Goal: Information Seeking & Learning: Learn about a topic

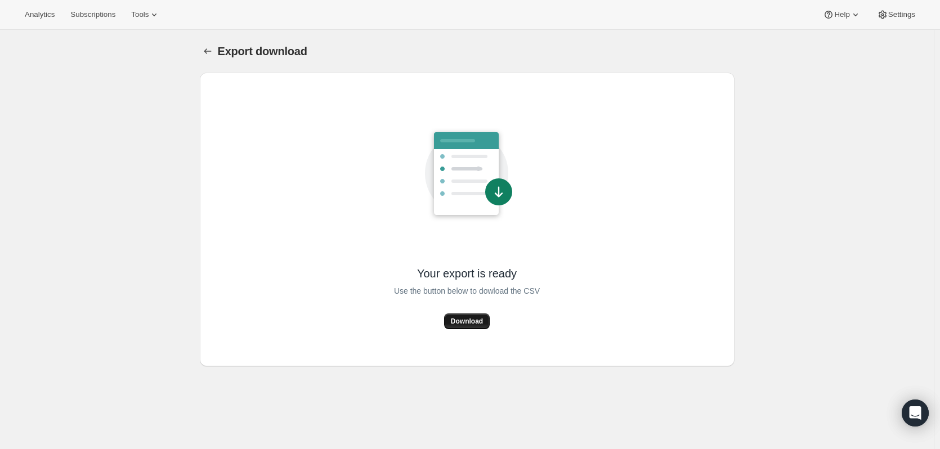
click at [471, 322] on span "Download" at bounding box center [467, 321] width 32 height 9
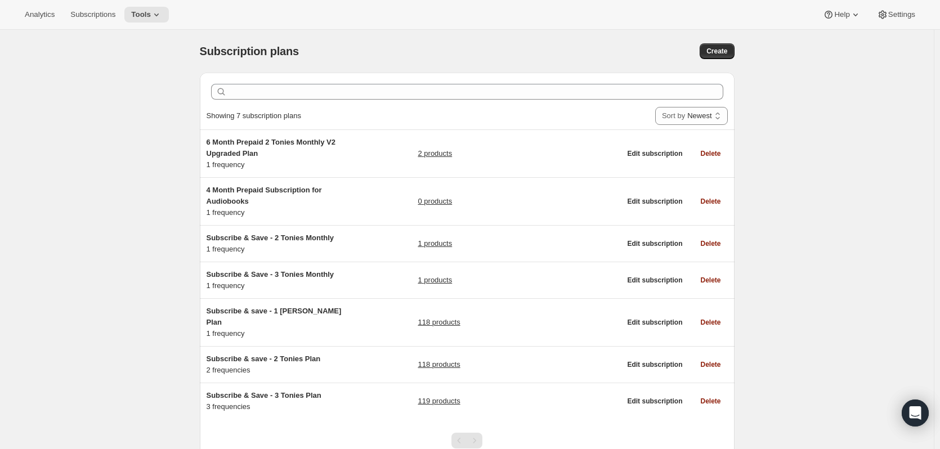
click at [42, 8] on button "Analytics" at bounding box center [39, 15] width 43 height 16
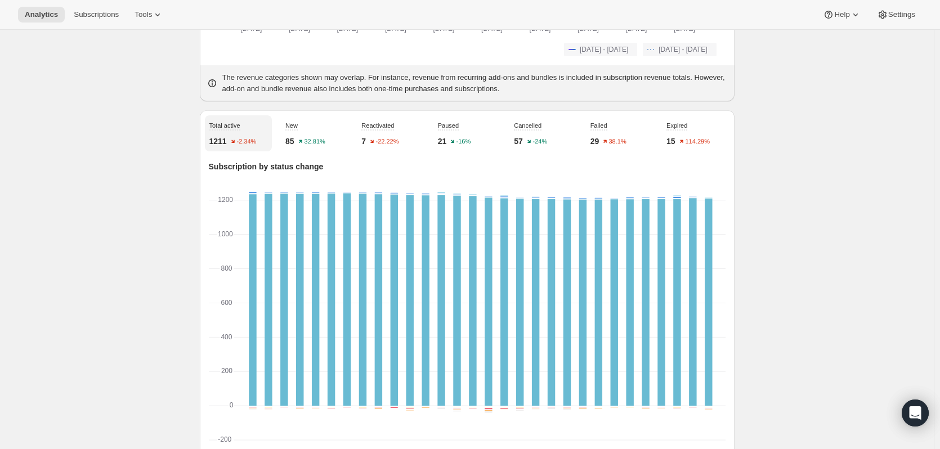
scroll to position [394, 0]
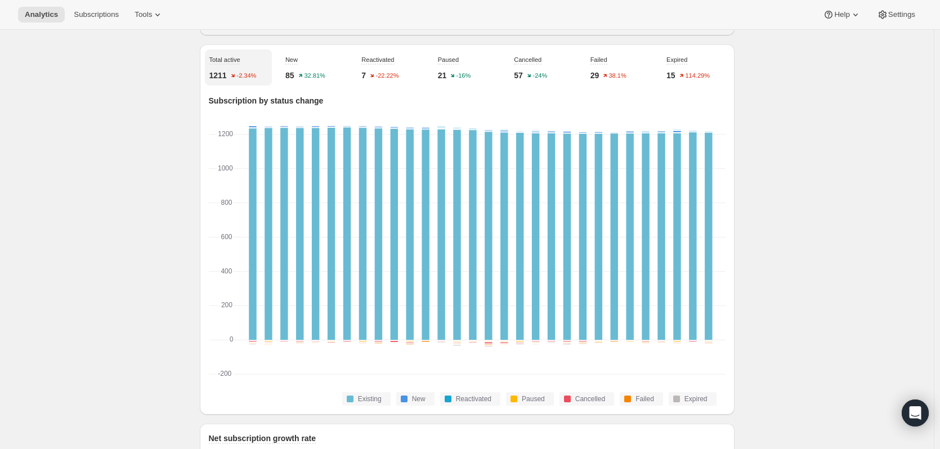
drag, startPoint x: 131, startPoint y: 338, endPoint x: 137, endPoint y: 293, distance: 46.0
drag, startPoint x: 137, startPoint y: 293, endPoint x: 64, endPoint y: 276, distance: 75.0
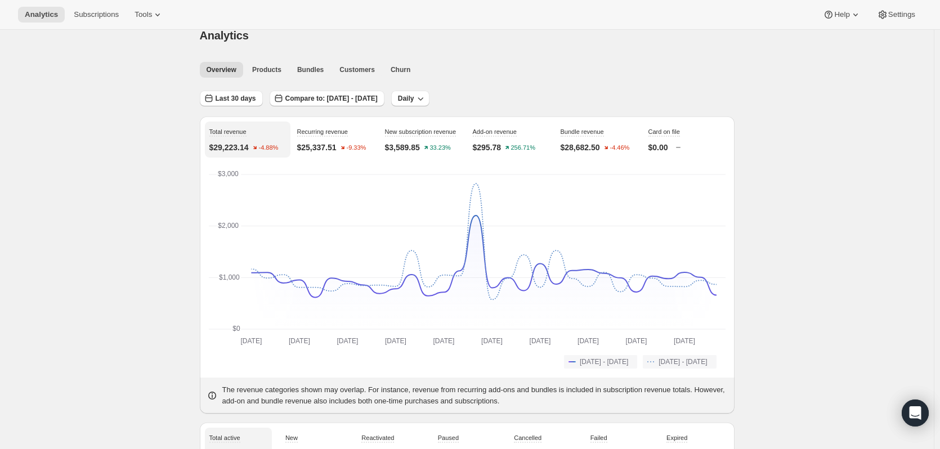
scroll to position [0, 0]
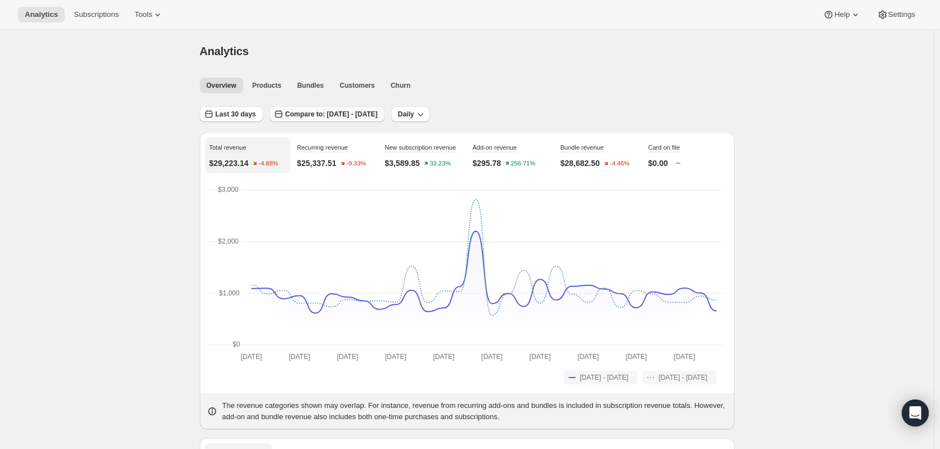
click at [306, 114] on span "Compare to: Jun 14, 2025 - Jul 13, 2025" at bounding box center [331, 114] width 92 height 9
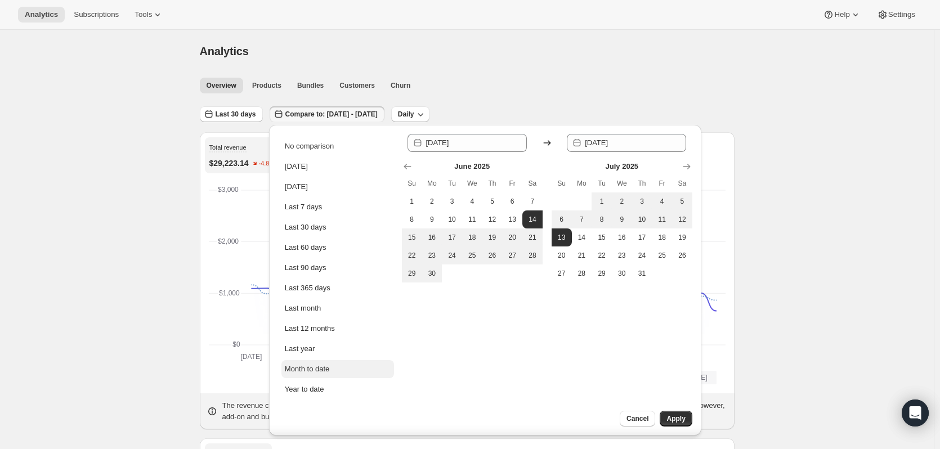
click at [334, 377] on button "Month to date" at bounding box center [338, 369] width 113 height 18
type input "2025-08-01"
type input "2025-08-13"
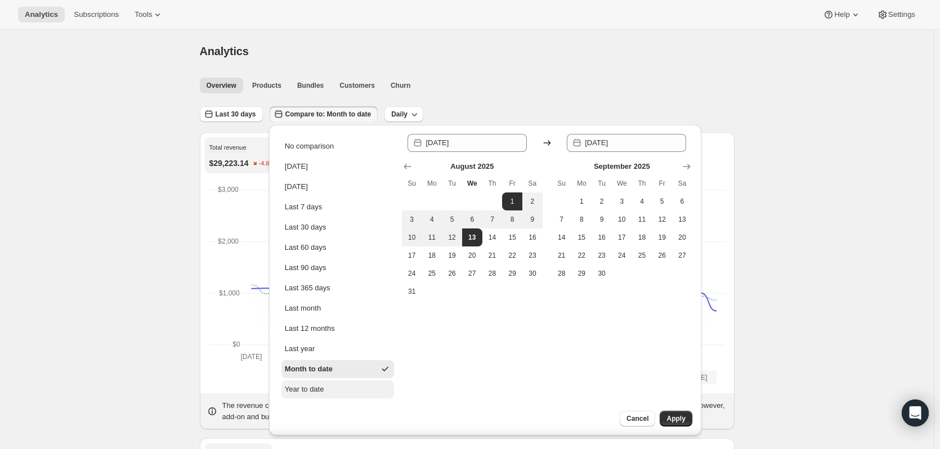
click at [329, 391] on button "Year to date" at bounding box center [338, 390] width 113 height 18
type input "2025-01-01"
click at [671, 418] on span "Apply" at bounding box center [676, 418] width 19 height 9
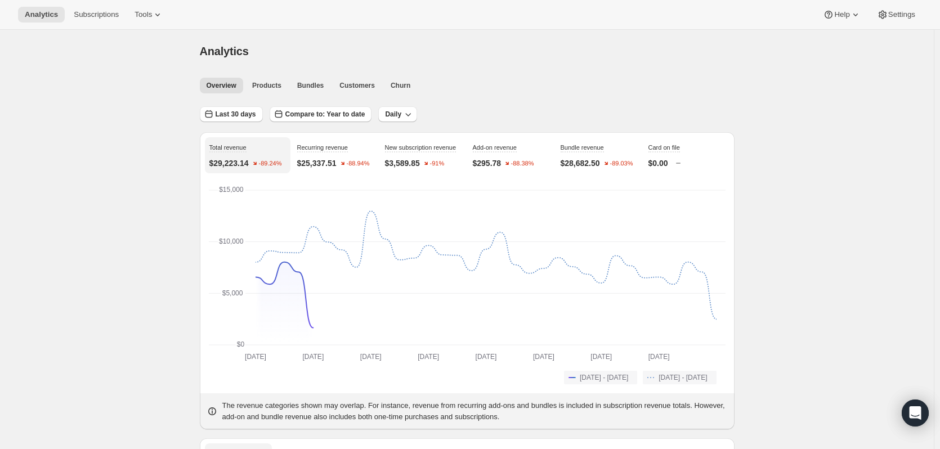
click at [550, 102] on div "Last 30 days Compare to: Year to date Daily" at bounding box center [467, 110] width 535 height 26
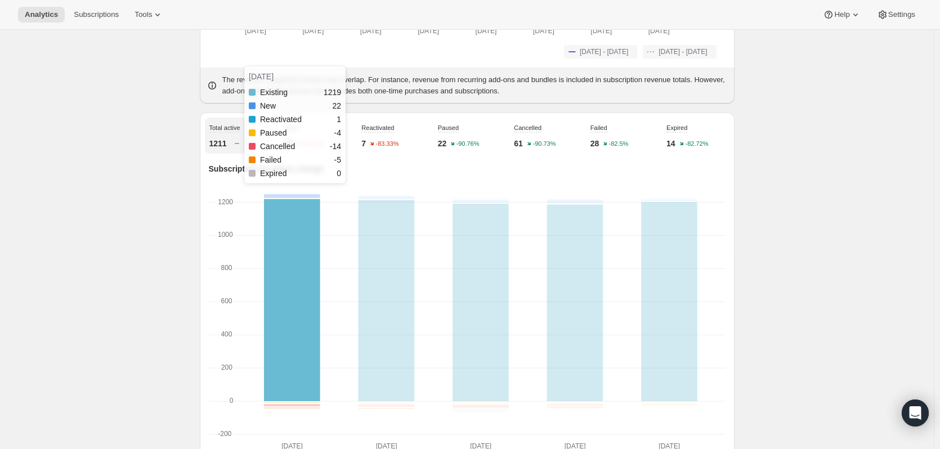
scroll to position [394, 0]
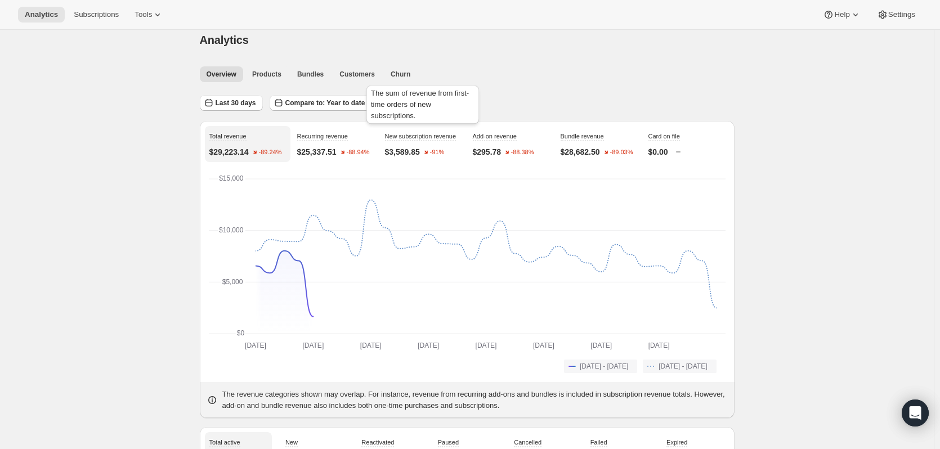
scroll to position [0, 0]
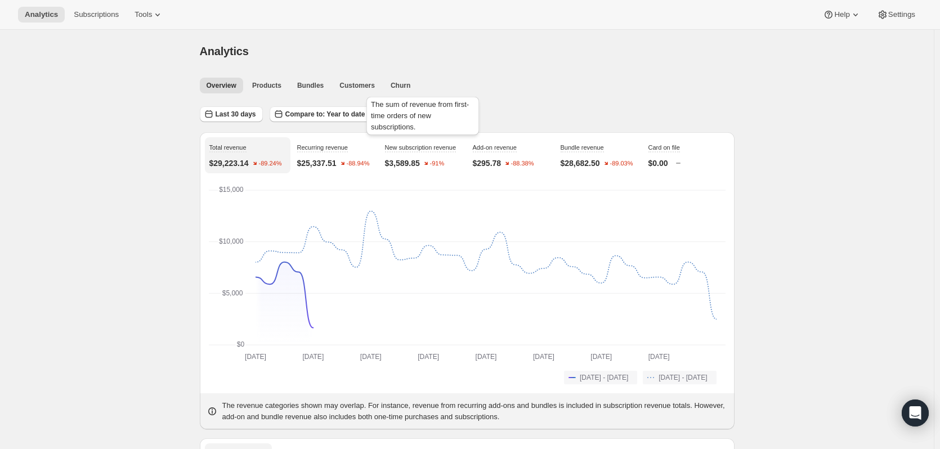
click at [398, 114] on div "The sum of revenue from first-time orders of new subscriptions." at bounding box center [422, 118] width 117 height 47
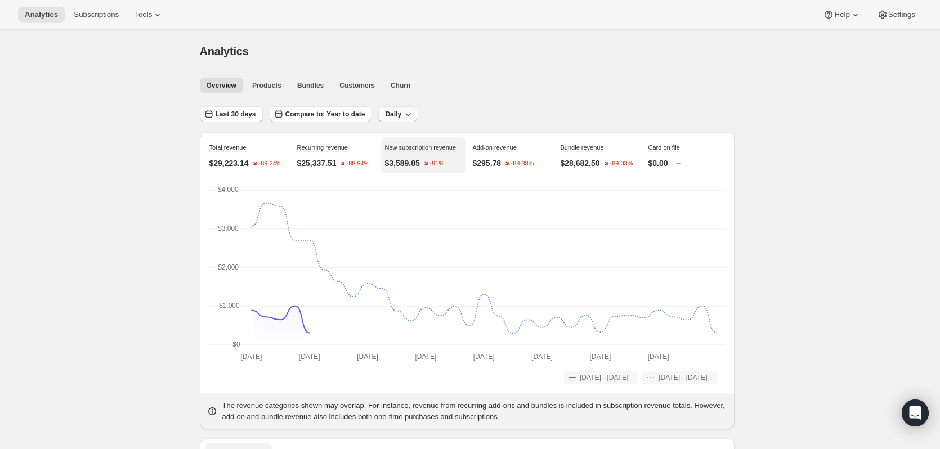
click at [387, 116] on span "Daily" at bounding box center [393, 114] width 16 height 9
click at [391, 178] on span "Monthly" at bounding box center [393, 176] width 26 height 8
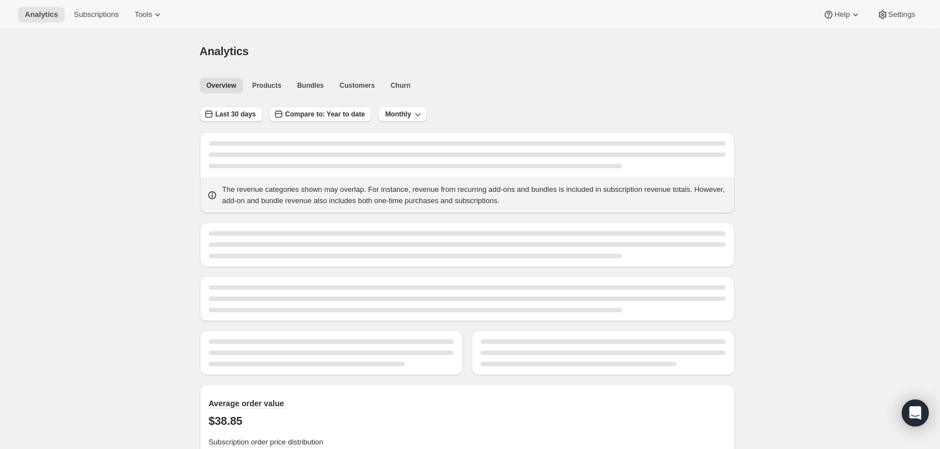
click at [459, 66] on div "Analytics. This page is ready Analytics" at bounding box center [467, 51] width 535 height 43
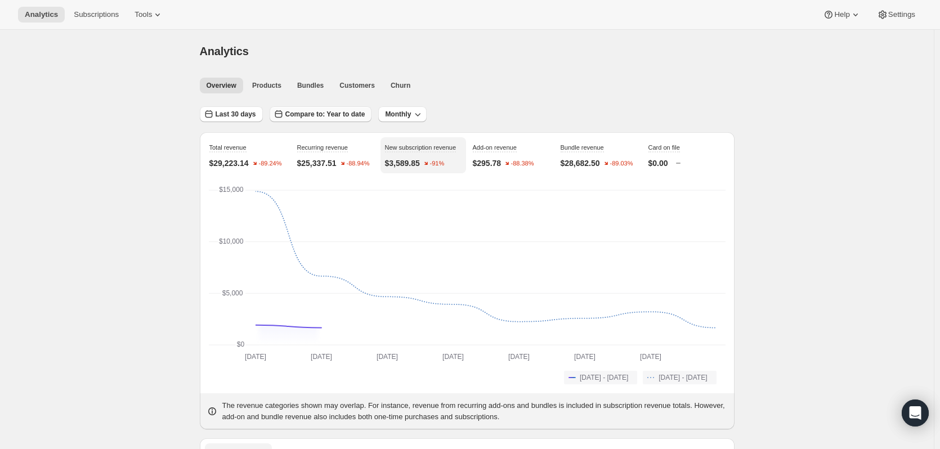
click at [336, 116] on span "Compare to: Year to date" at bounding box center [325, 114] width 80 height 9
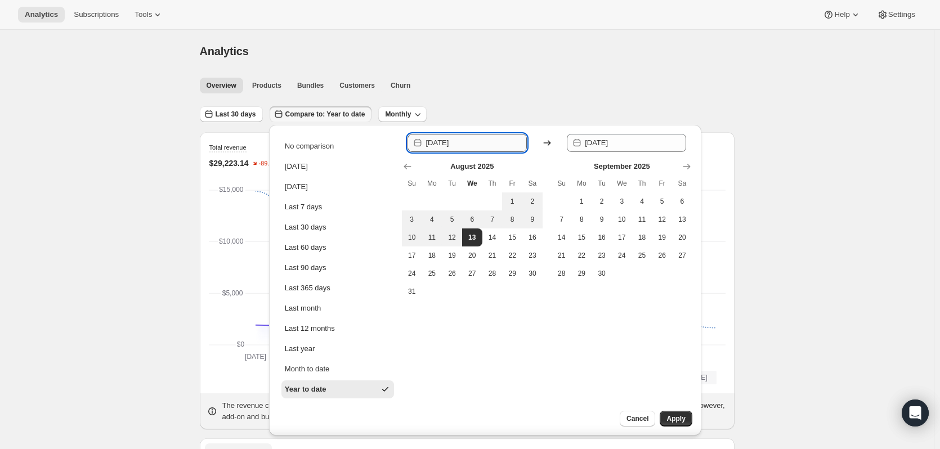
click at [467, 146] on input "2025-01-01" at bounding box center [476, 143] width 101 height 18
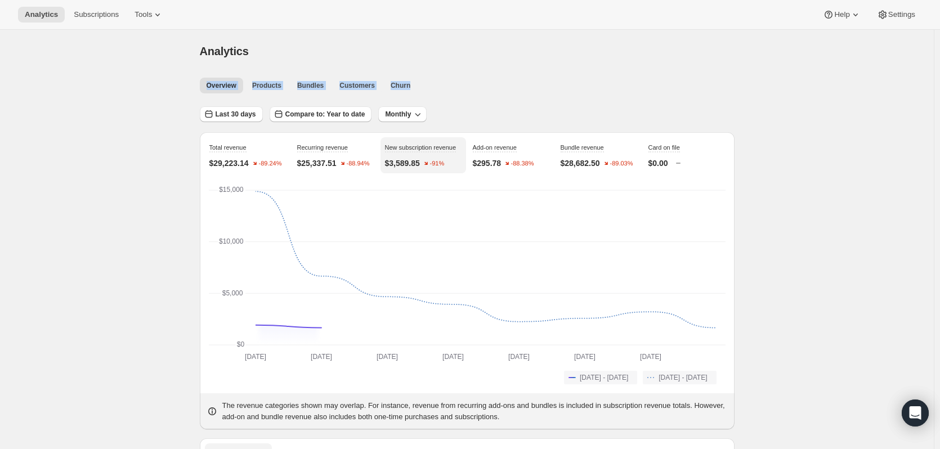
click at [472, 79] on ul "Overview Products Bundles Customers Churn More views" at bounding box center [464, 85] width 533 height 16
click at [404, 92] on button "Churn" at bounding box center [400, 86] width 33 height 16
click at [403, 109] on button "Monthly" at bounding box center [402, 114] width 48 height 16
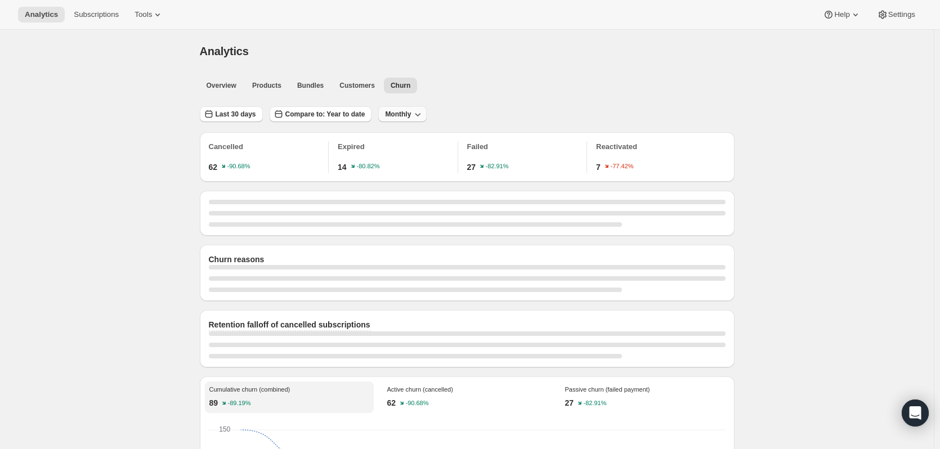
click at [400, 122] on div "Last 30 days Compare to: Year to date Monthly Cancelled 62 -90.68% Expired 14 -…" at bounding box center [467, 419] width 535 height 645
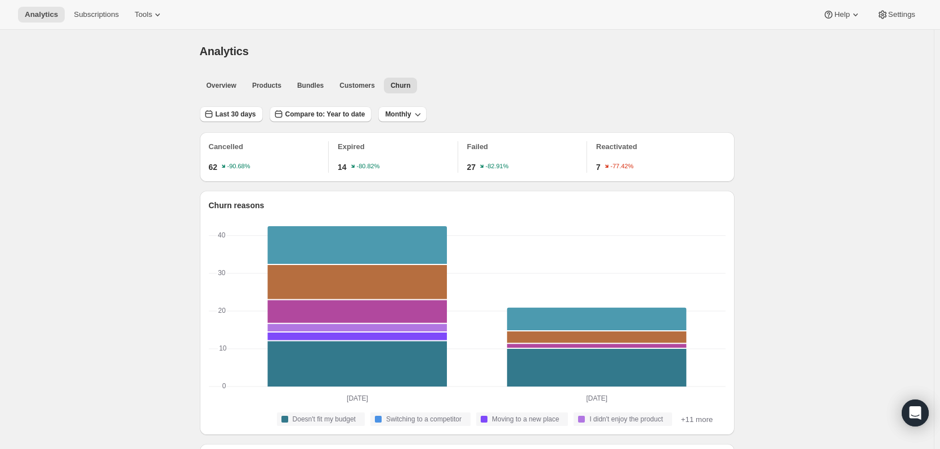
click at [227, 75] on div "Overview Products Bundles Customers Churn More views Overview Products Bundles …" at bounding box center [464, 85] width 542 height 25
drag, startPoint x: 227, startPoint y: 75, endPoint x: 229, endPoint y: 81, distance: 6.6
click at [229, 81] on button "Overview" at bounding box center [221, 86] width 43 height 16
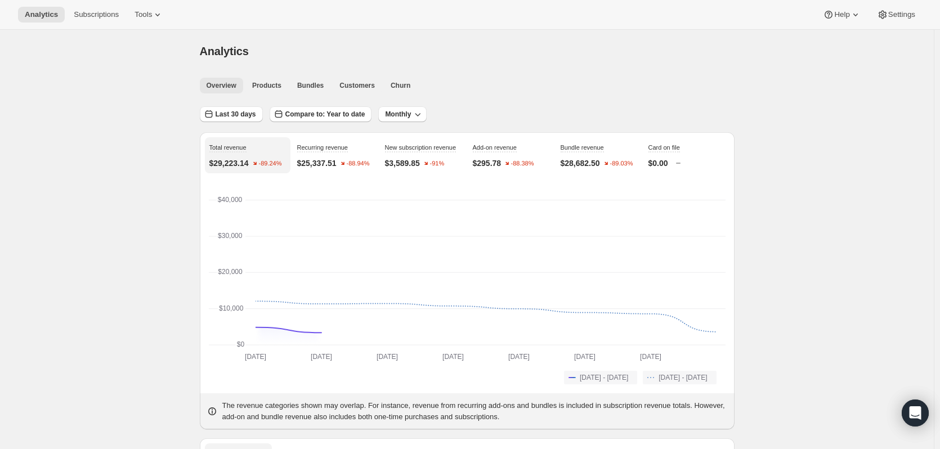
click at [220, 86] on span "Overview" at bounding box center [222, 85] width 30 height 9
click at [387, 110] on button "Monthly" at bounding box center [402, 114] width 48 height 16
click at [395, 146] on ul "Daily Weekly Monthly" at bounding box center [398, 156] width 33 height 56
click at [391, 135] on span "Daily" at bounding box center [393, 137] width 16 height 8
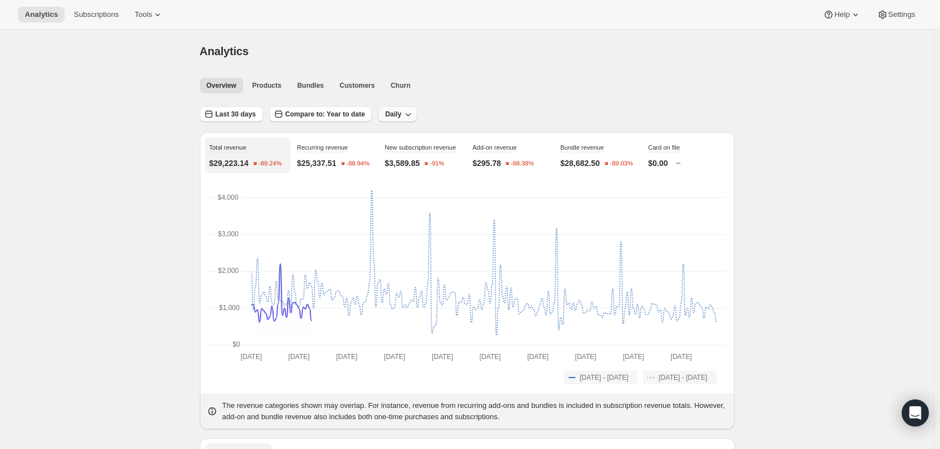
click at [403, 113] on icon "button" at bounding box center [408, 114] width 11 height 11
click at [408, 155] on button "Weekly" at bounding box center [393, 157] width 33 height 18
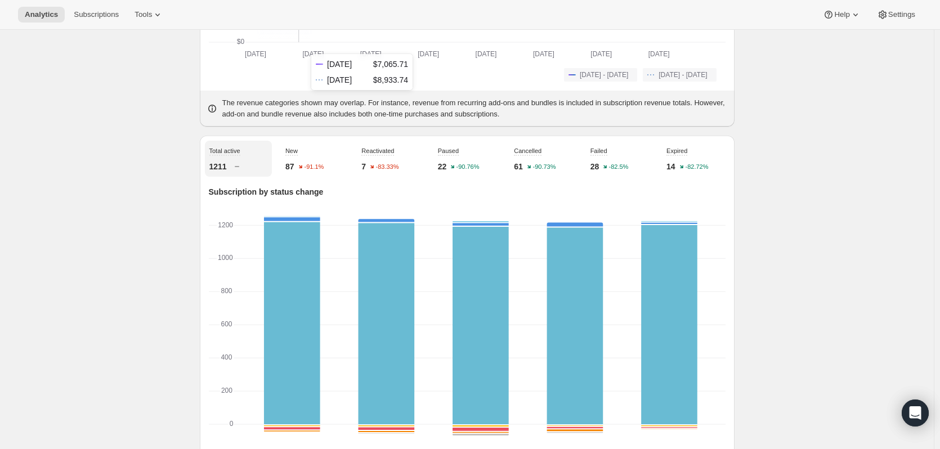
scroll to position [263, 0]
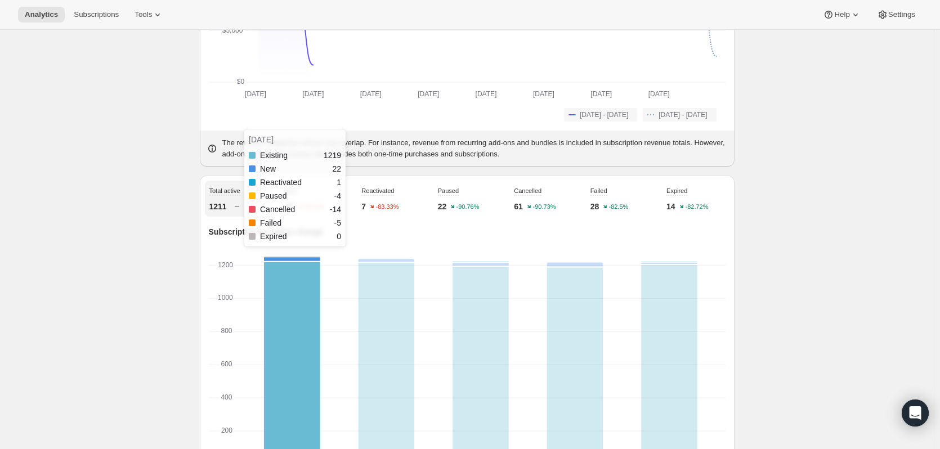
click at [262, 269] on rect "Jul 13 2025: Existing 1219,New 22,Reactivated 1,Paused -4,Cancelled -14,Failed …" at bounding box center [292, 377] width 95 height 239
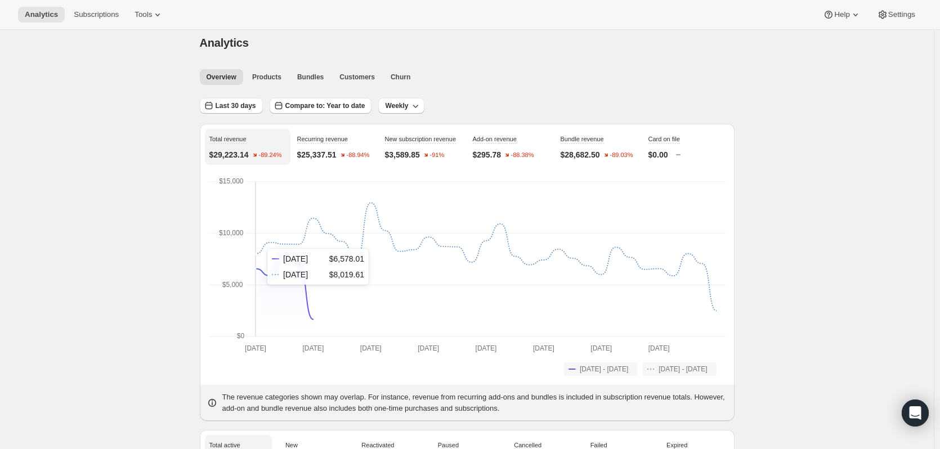
scroll to position [0, 0]
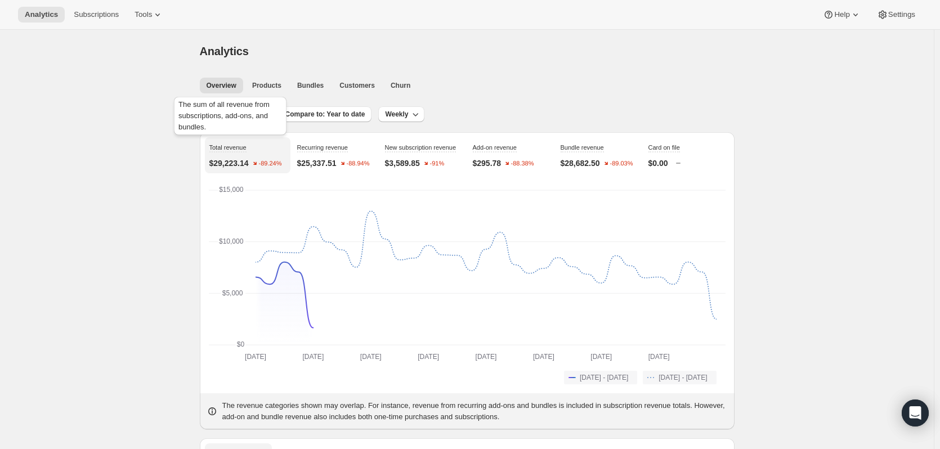
click at [240, 115] on div "The sum of all revenue from subscriptions, add-ons, and bundles." at bounding box center [230, 118] width 117 height 47
click at [238, 111] on span "Last 30 days" at bounding box center [236, 114] width 41 height 9
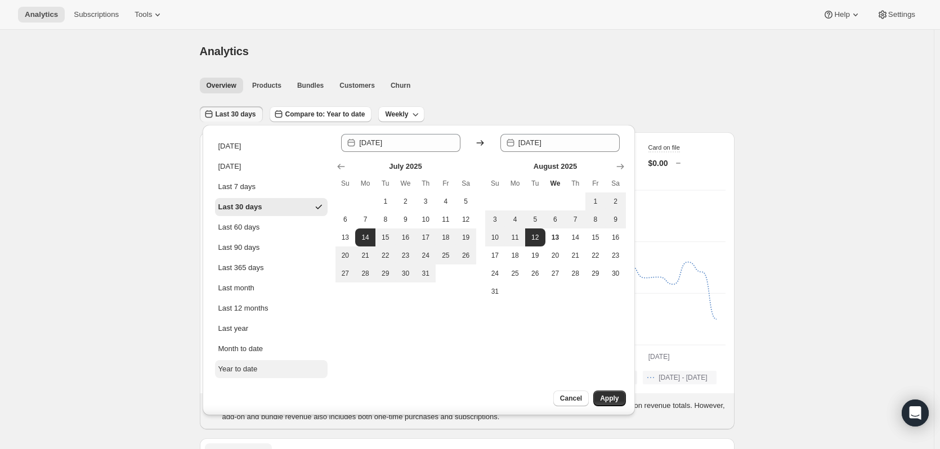
click at [291, 369] on button "Year to date" at bounding box center [271, 369] width 113 height 18
type input "2025-01-01"
type input "2025-08-13"
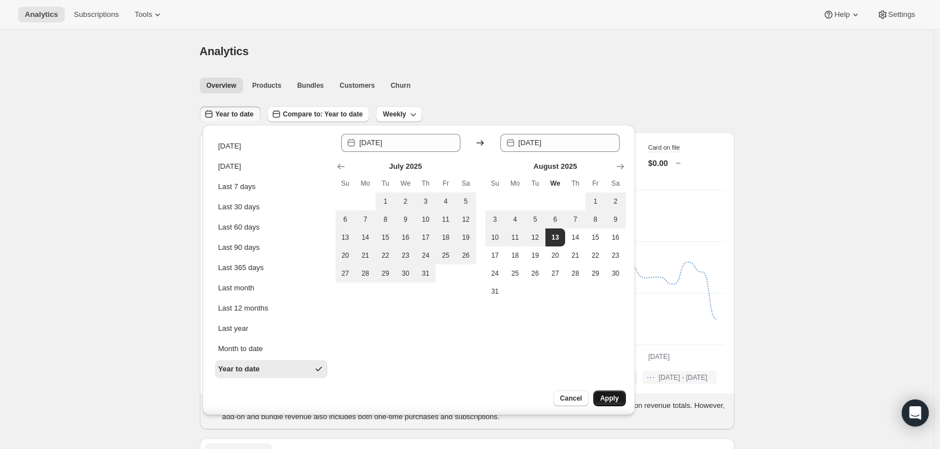
click at [612, 404] on button "Apply" at bounding box center [609, 399] width 32 height 16
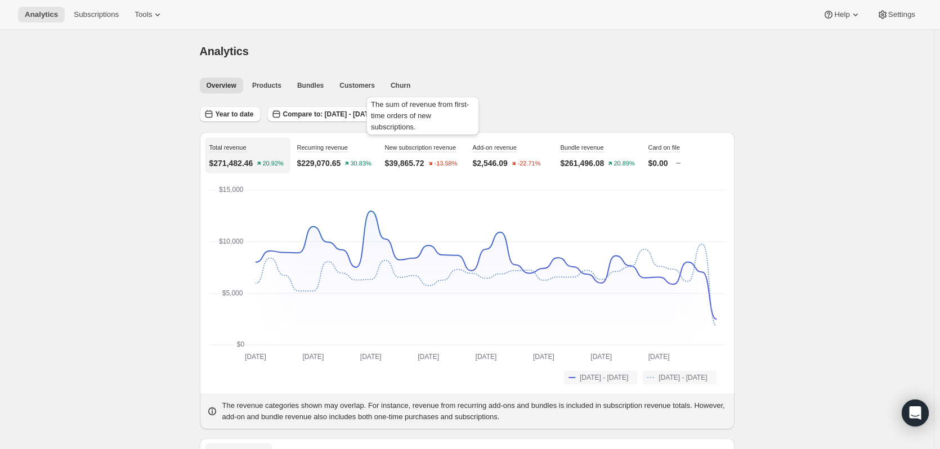
click at [435, 122] on div "The sum of revenue from first-time orders of new subscriptions." at bounding box center [422, 118] width 117 height 47
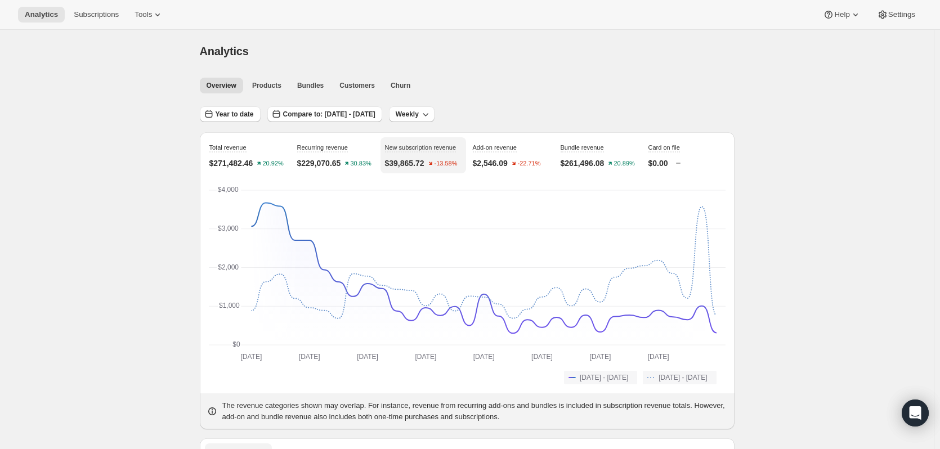
click at [419, 114] on span "Weekly" at bounding box center [407, 114] width 23 height 9
click at [449, 175] on span "Monthly" at bounding box center [444, 176] width 26 height 8
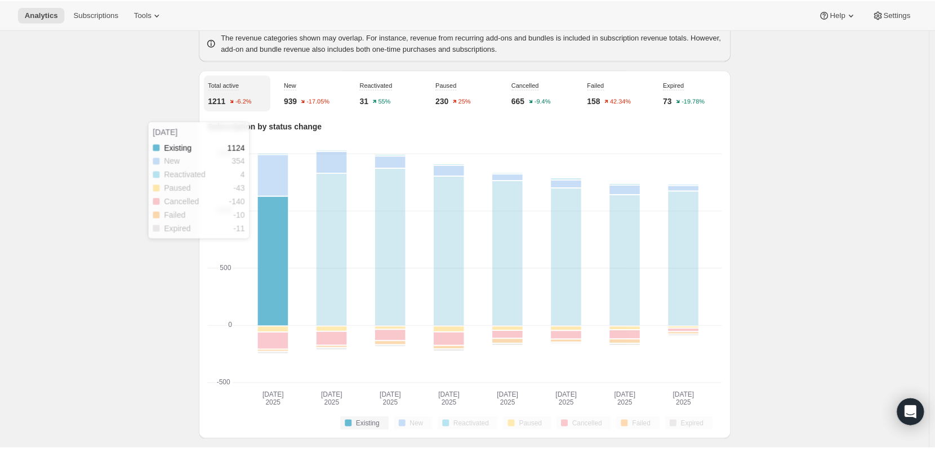
scroll to position [347, 0]
